Goal: Transaction & Acquisition: Purchase product/service

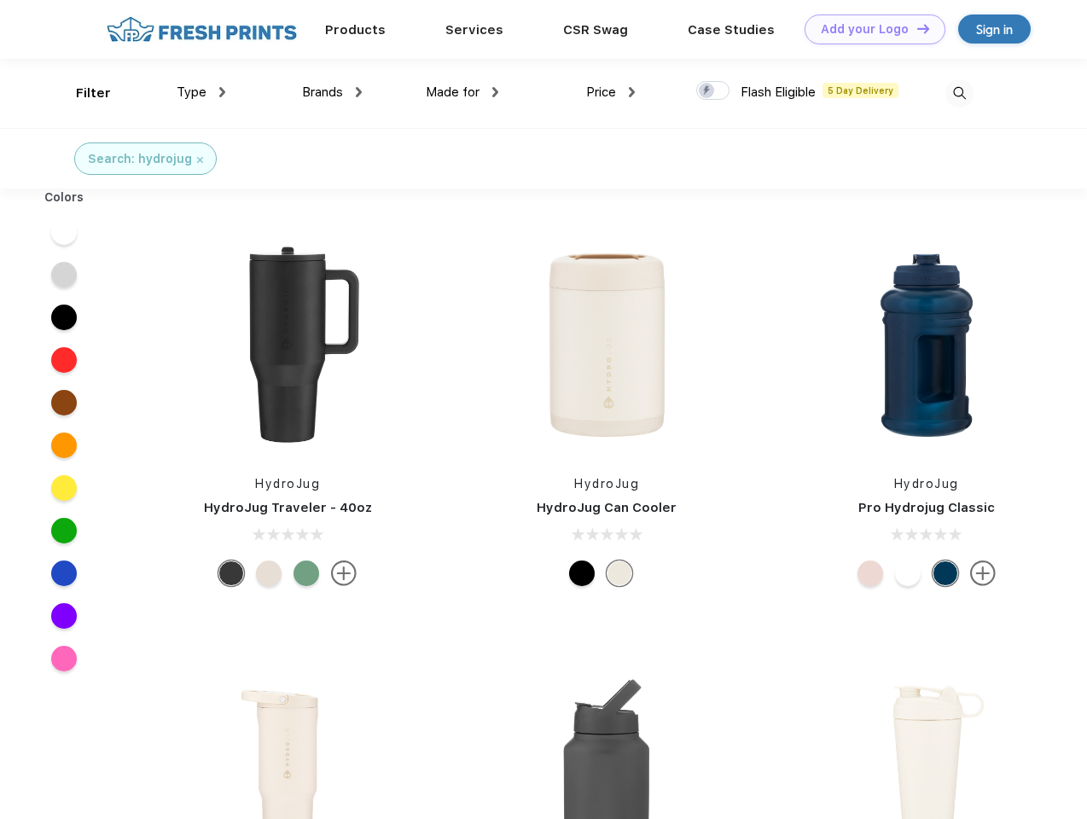
click at [869, 29] on link "Add your Logo Design Tool" at bounding box center [875, 30] width 141 height 30
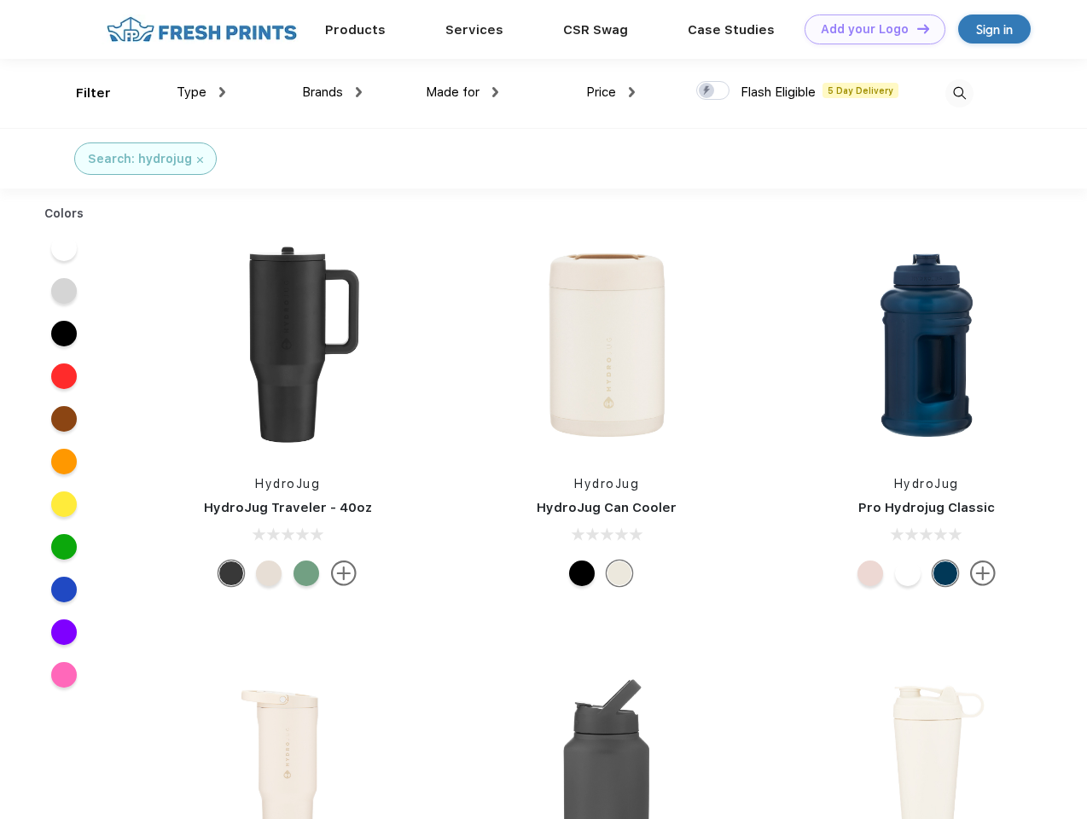
click at [0, 0] on div "Design Tool" at bounding box center [0, 0] width 0 height 0
click at [916, 28] on link "Add your Logo Design Tool" at bounding box center [875, 30] width 141 height 30
click at [82, 93] on div "Filter" at bounding box center [93, 94] width 35 height 20
click at [201, 92] on span "Type" at bounding box center [192, 91] width 30 height 15
click at [332, 92] on span "Brands" at bounding box center [322, 91] width 41 height 15
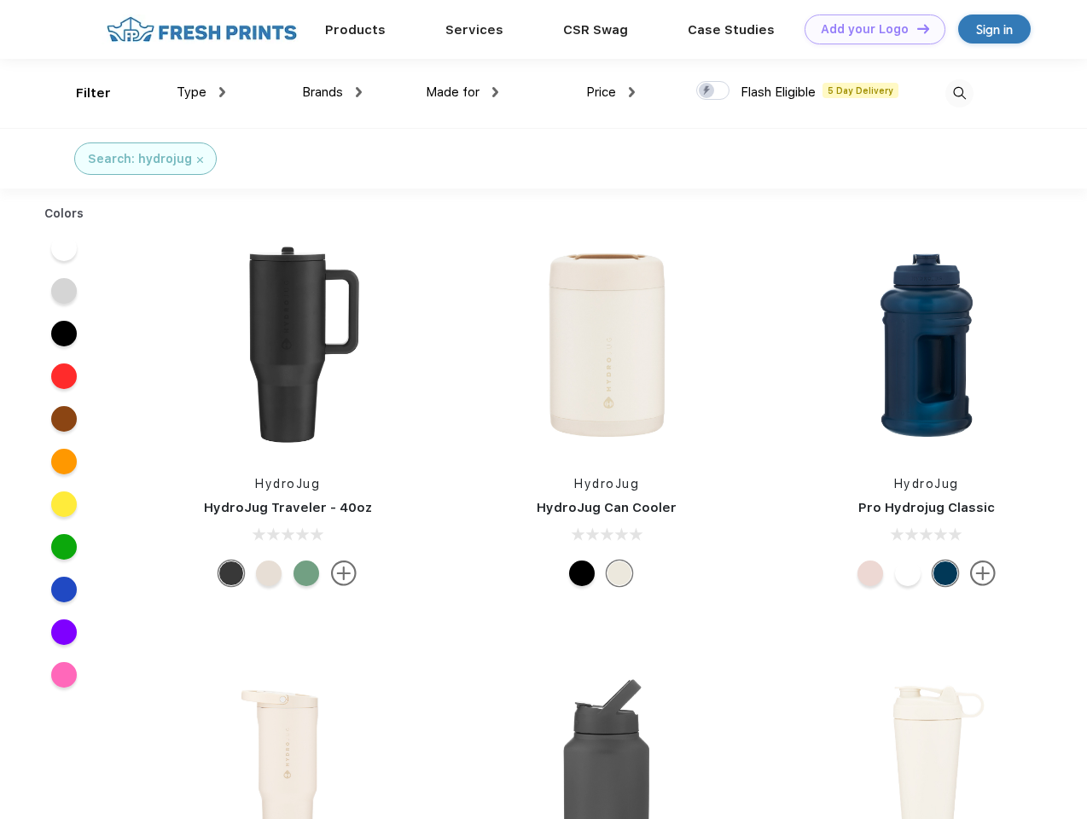
click at [462, 92] on span "Made for" at bounding box center [453, 91] width 54 height 15
click at [611, 92] on span "Price" at bounding box center [601, 91] width 30 height 15
click at [713, 91] on div at bounding box center [712, 90] width 33 height 19
click at [707, 91] on input "checkbox" at bounding box center [701, 85] width 11 height 11
click at [959, 93] on img at bounding box center [959, 93] width 28 height 28
